Goal: Download file/media

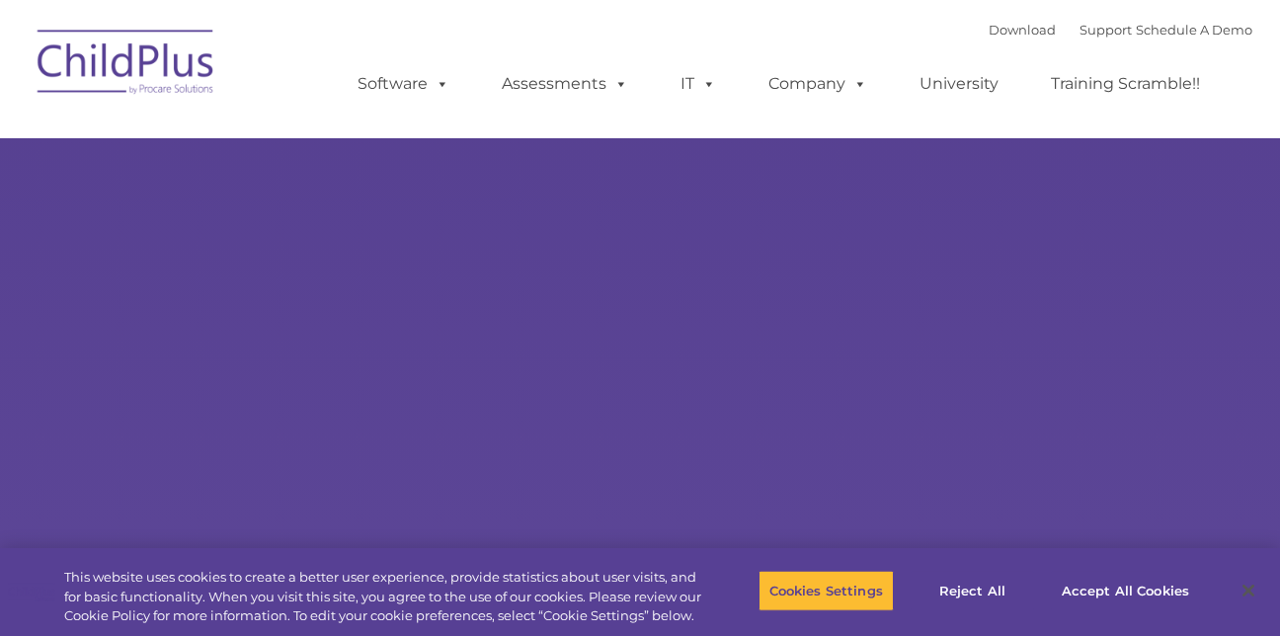
type input ""
select select "MEDIUM"
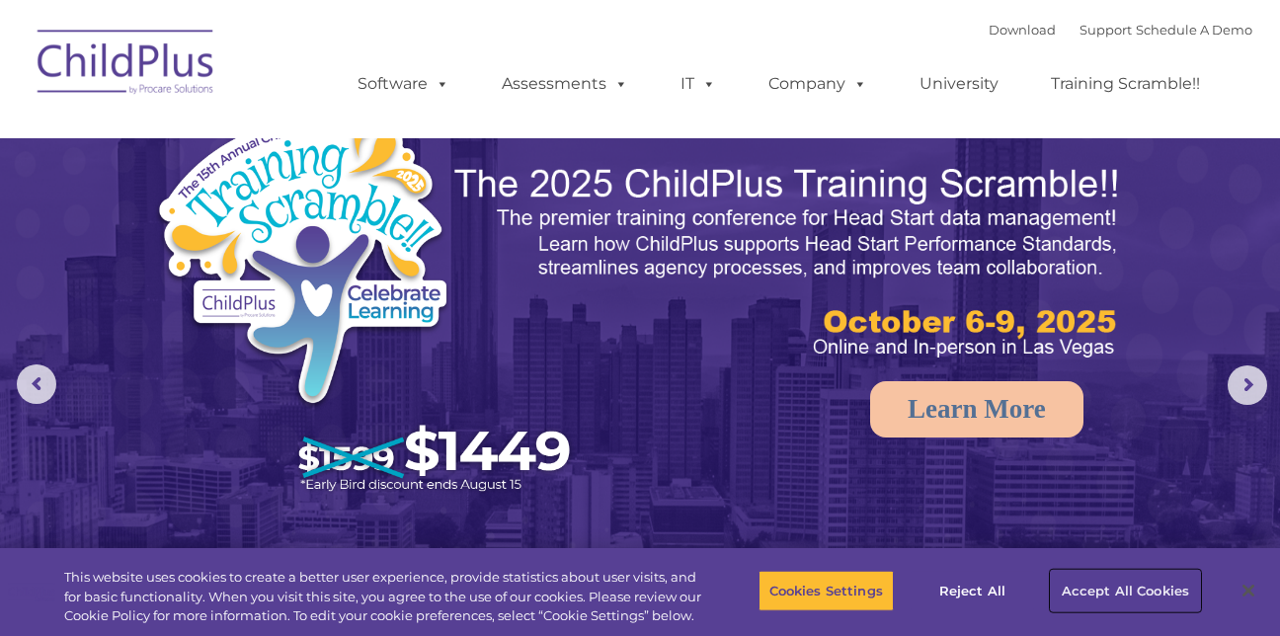
click at [1094, 585] on button "Accept All Cookies" at bounding box center [1125, 590] width 149 height 41
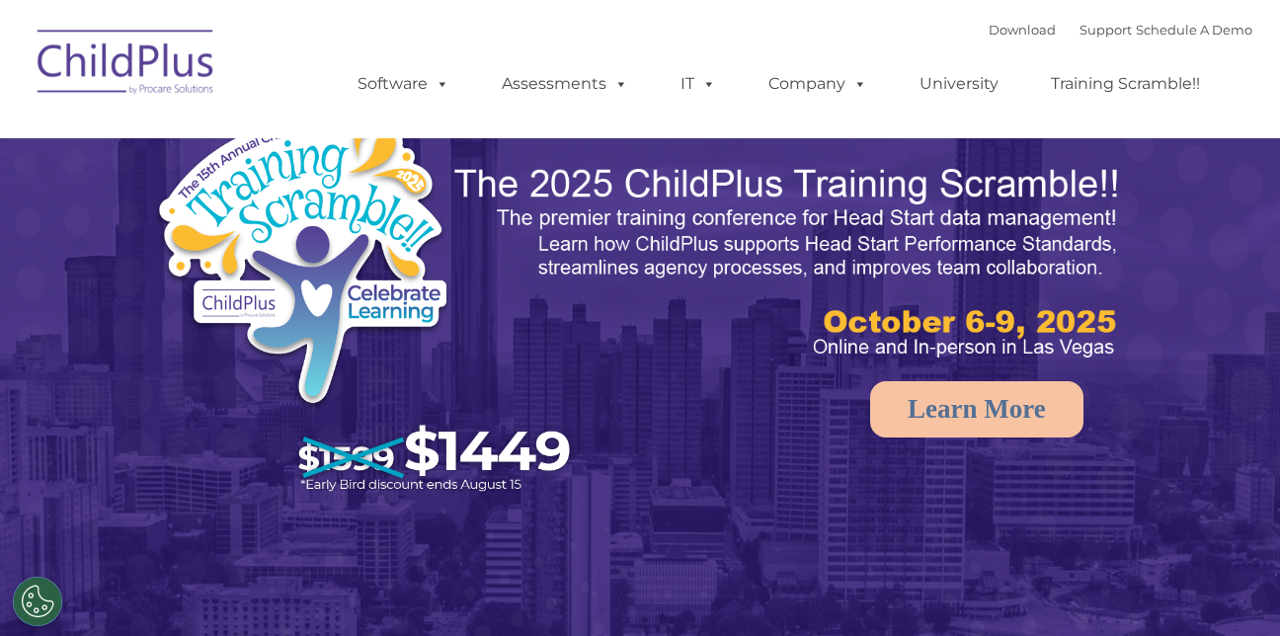
select select "MEDIUM"
click at [1004, 35] on link "Download" at bounding box center [1022, 30] width 67 height 16
